Goal: Book appointment/travel/reservation

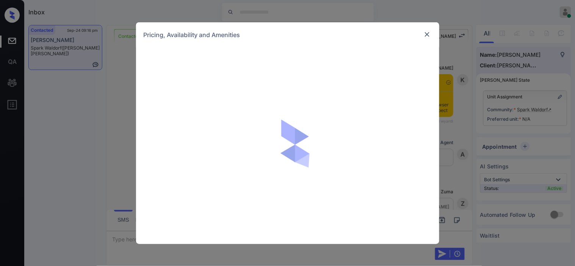
scroll to position [913, 0]
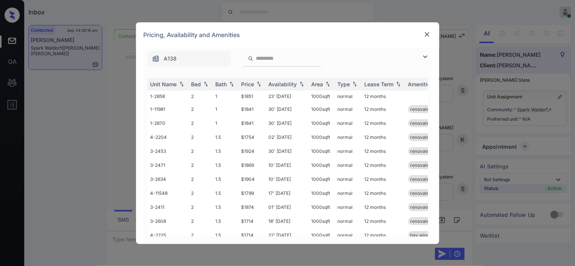
click at [425, 57] on img at bounding box center [425, 56] width 9 height 9
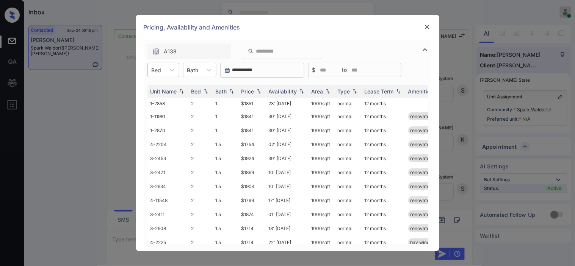
click at [153, 70] on div at bounding box center [157, 70] width 10 height 8
click at [170, 83] on div "2" at bounding box center [163, 89] width 32 height 14
click at [259, 89] on img at bounding box center [259, 91] width 8 height 5
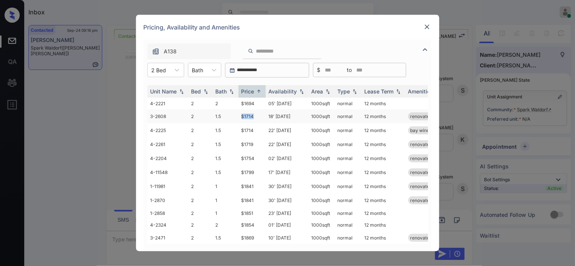
click at [257, 115] on tr "3-2608 2 1.5 $1714 18' Mar 26 1000 sqft normal 12 months renovated" at bounding box center [345, 116] width 396 height 14
copy tr "$1714"
click at [256, 115] on td "$1714" at bounding box center [251, 116] width 27 height 14
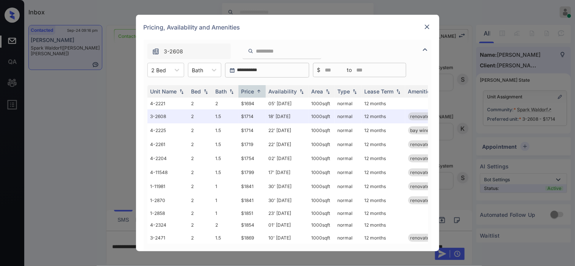
scroll to position [48, 0]
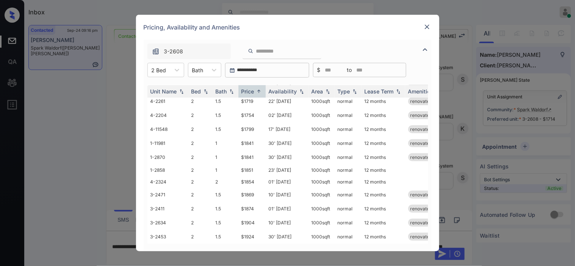
click at [429, 24] on img at bounding box center [427, 27] width 8 height 8
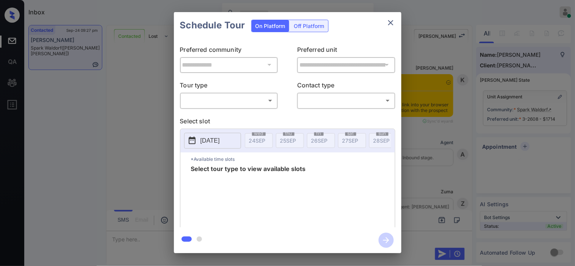
scroll to position [338, 0]
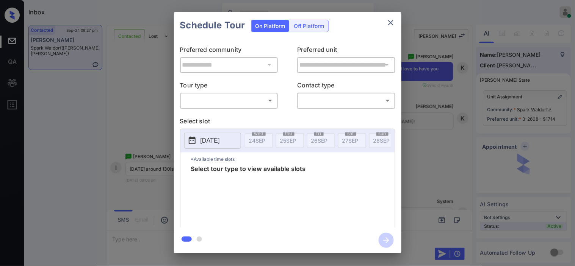
click at [246, 104] on body "Inbox Kristine Capara Online Set yourself offline Set yourself on break Profile…" at bounding box center [287, 133] width 575 height 266
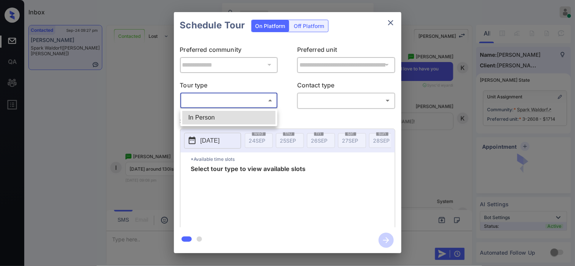
click at [243, 116] on li "In Person" at bounding box center [228, 118] width 93 height 14
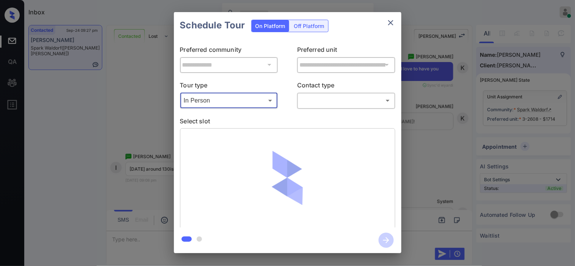
type input "********"
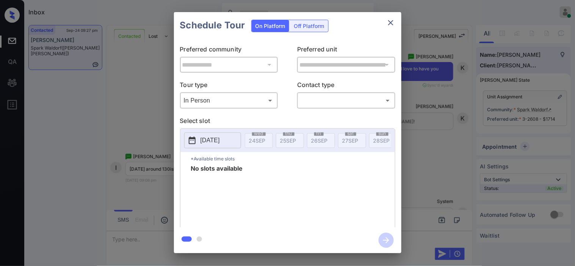
click at [199, 138] on button "[DATE]" at bounding box center [212, 141] width 57 height 16
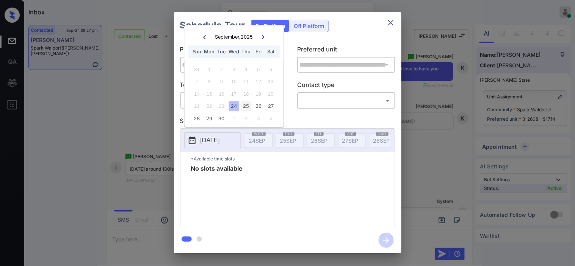
click at [249, 104] on div "25" at bounding box center [246, 107] width 10 height 10
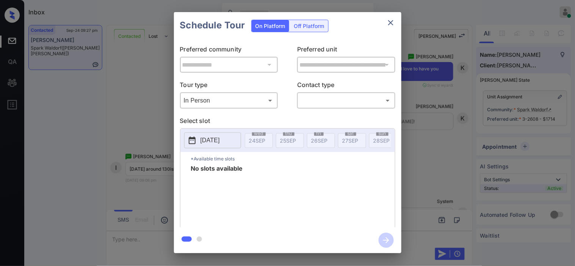
scroll to position [0, 295]
click at [217, 106] on body "Inbox Kristine Capara Online Set yourself offline Set yourself on break Profile…" at bounding box center [287, 133] width 575 height 266
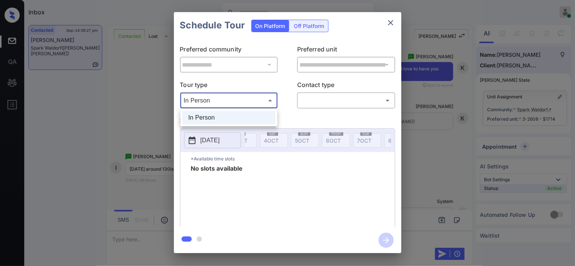
click at [119, 92] on div at bounding box center [287, 133] width 575 height 266
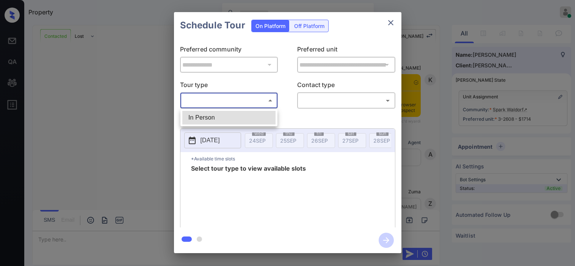
click at [208, 119] on li "In Person" at bounding box center [228, 118] width 93 height 14
type input "********"
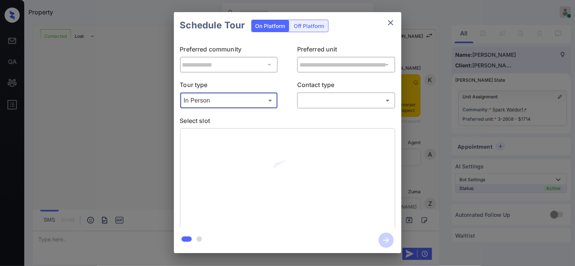
scroll to position [1305, 0]
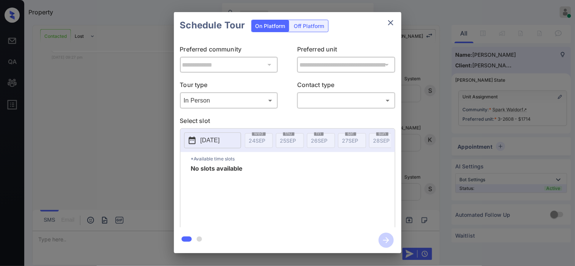
click at [157, 142] on div "**********" at bounding box center [287, 133] width 575 height 266
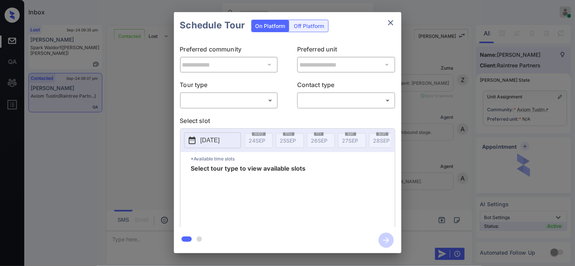
scroll to position [919, 0]
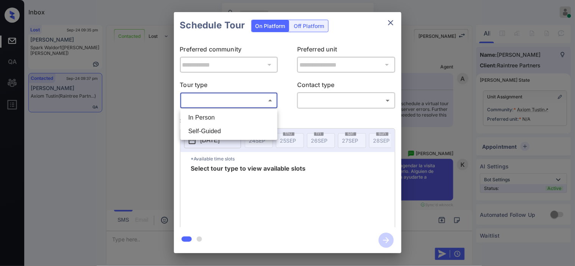
click at [253, 97] on body "Inbox [PERSON_NAME] Online Set yourself offline Set yourself on break Profile S…" at bounding box center [287, 133] width 575 height 266
click at [143, 119] on div at bounding box center [287, 133] width 575 height 266
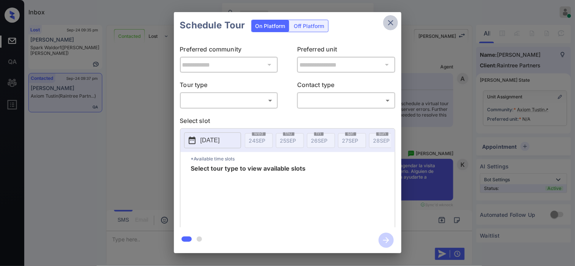
click at [391, 23] on icon "close" at bounding box center [390, 22] width 5 height 5
